Goal: Transaction & Acquisition: Obtain resource

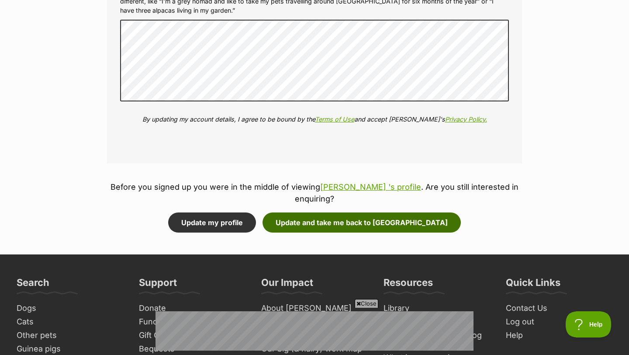
click at [313, 215] on button "Update and take me back to Roxy" at bounding box center [361, 222] width 198 height 20
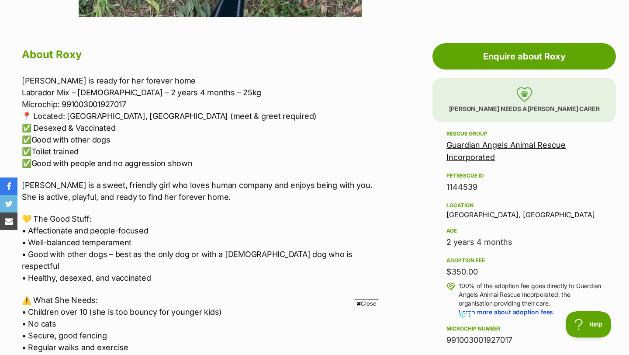
scroll to position [447, 0]
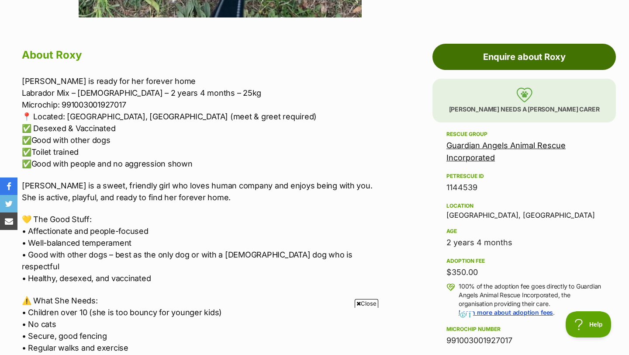
click at [462, 59] on link "Enquire about Roxy" at bounding box center [523, 57] width 183 height 26
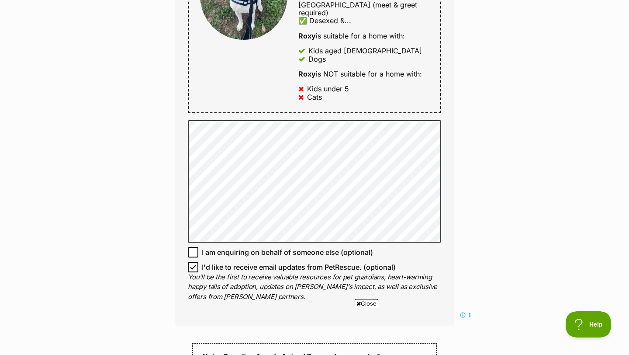
scroll to position [533, 0]
click at [192, 250] on icon at bounding box center [193, 253] width 6 height 6
click at [192, 248] on input "I am enquiring on behalf of someone else (optional)" at bounding box center [193, 253] width 10 height 10
checkbox input "true"
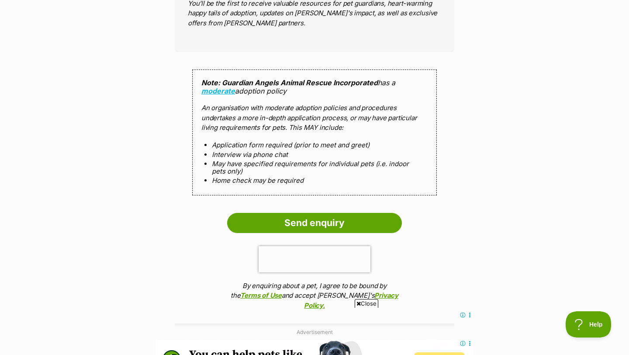
scroll to position [880, 0]
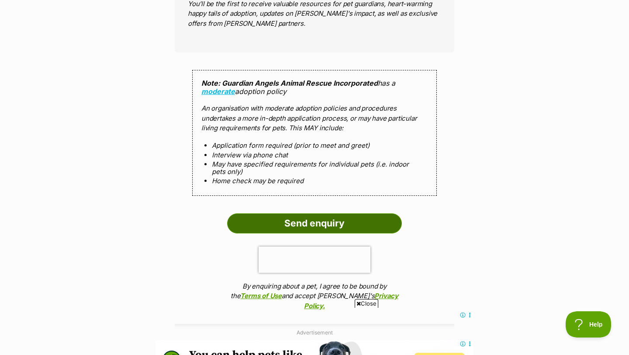
click at [325, 213] on input "Send enquiry" at bounding box center [314, 223] width 175 height 20
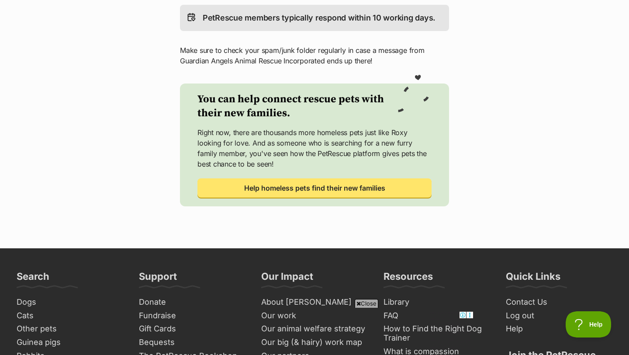
scroll to position [308, 0]
